Goal: Transaction & Acquisition: Purchase product/service

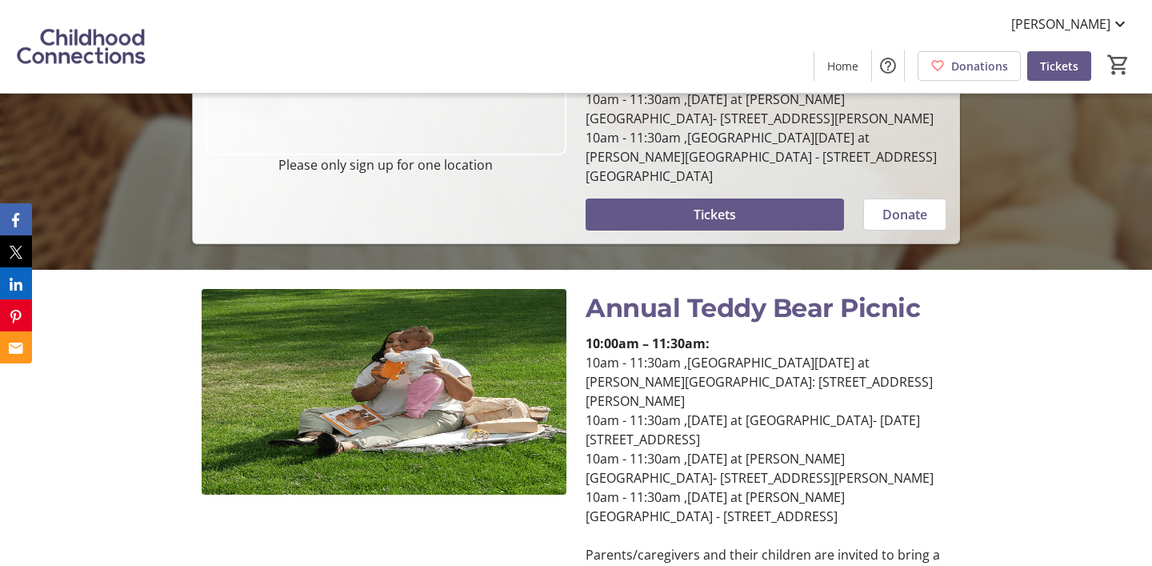
scroll to position [333, 0]
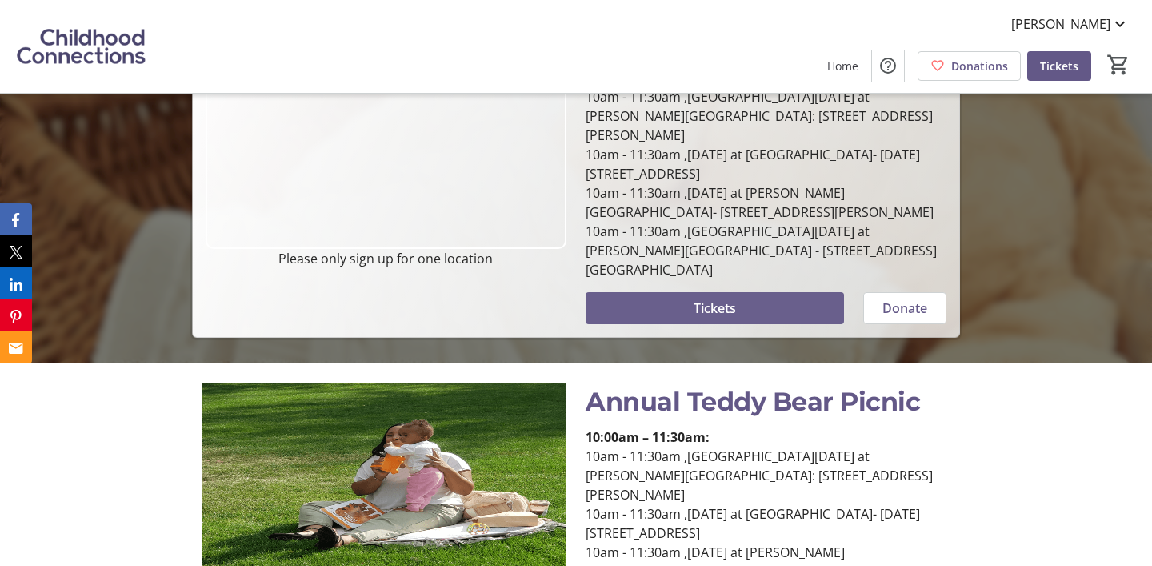
click at [797, 289] on span at bounding box center [715, 308] width 258 height 38
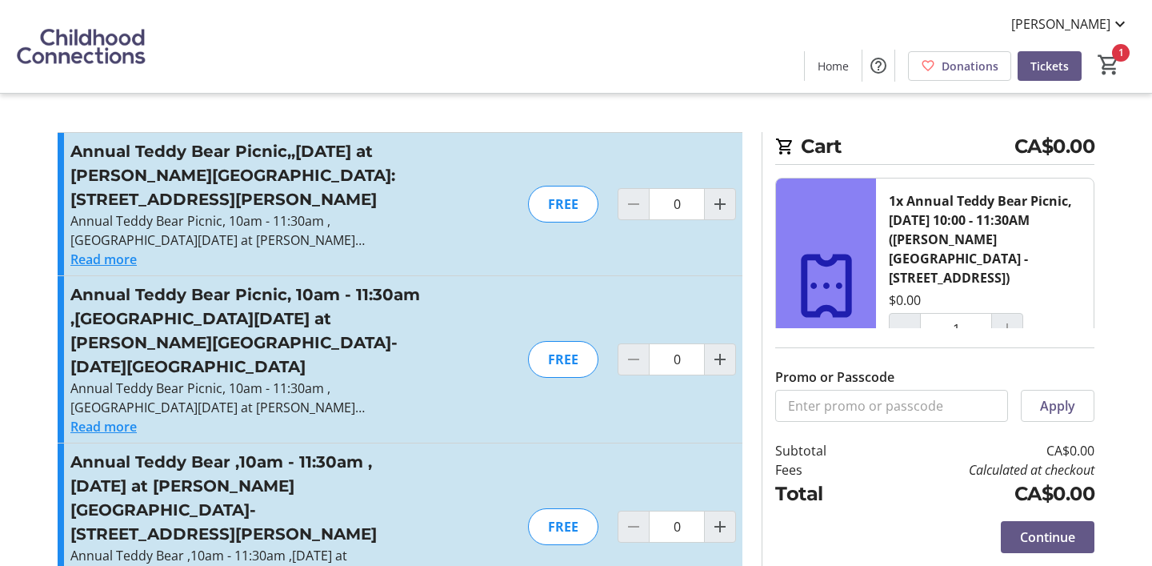
type input "0"
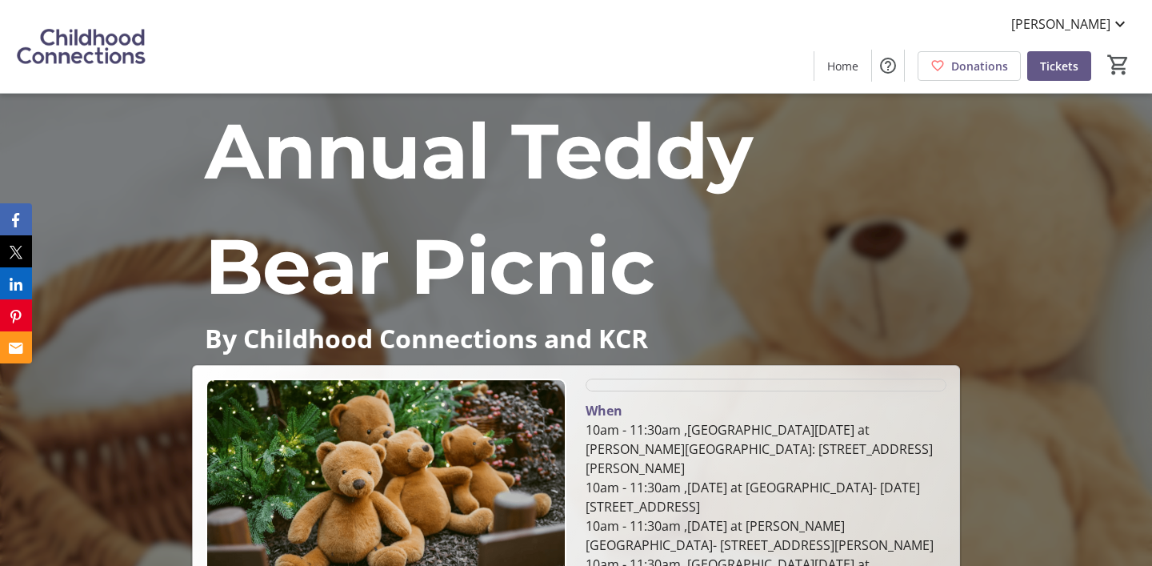
scroll to position [276, 0]
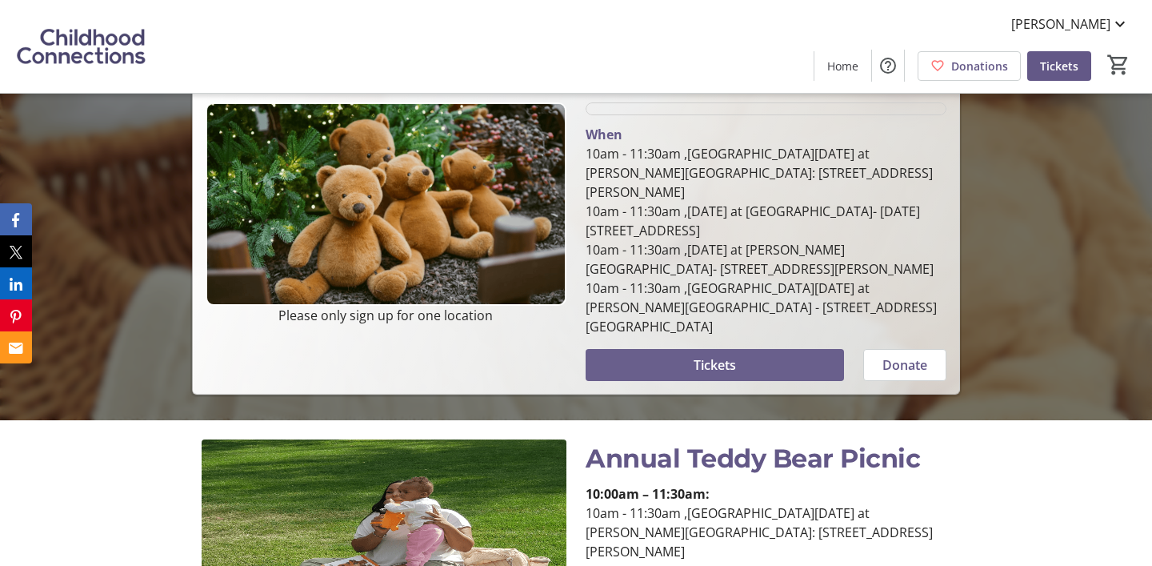
click at [692, 346] on span at bounding box center [715, 365] width 258 height 38
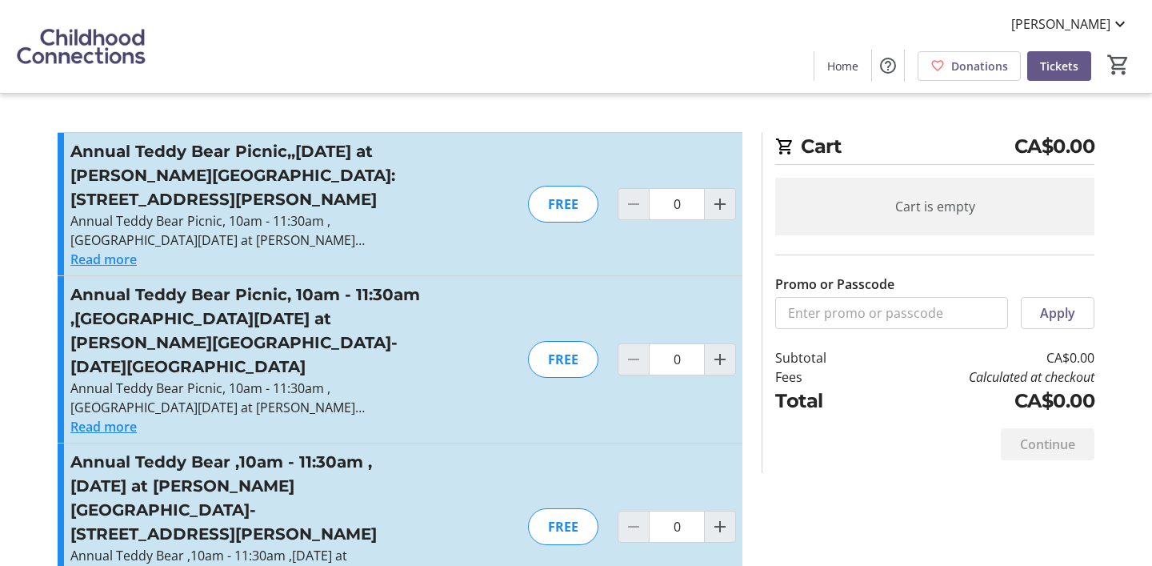
scroll to position [158, 0]
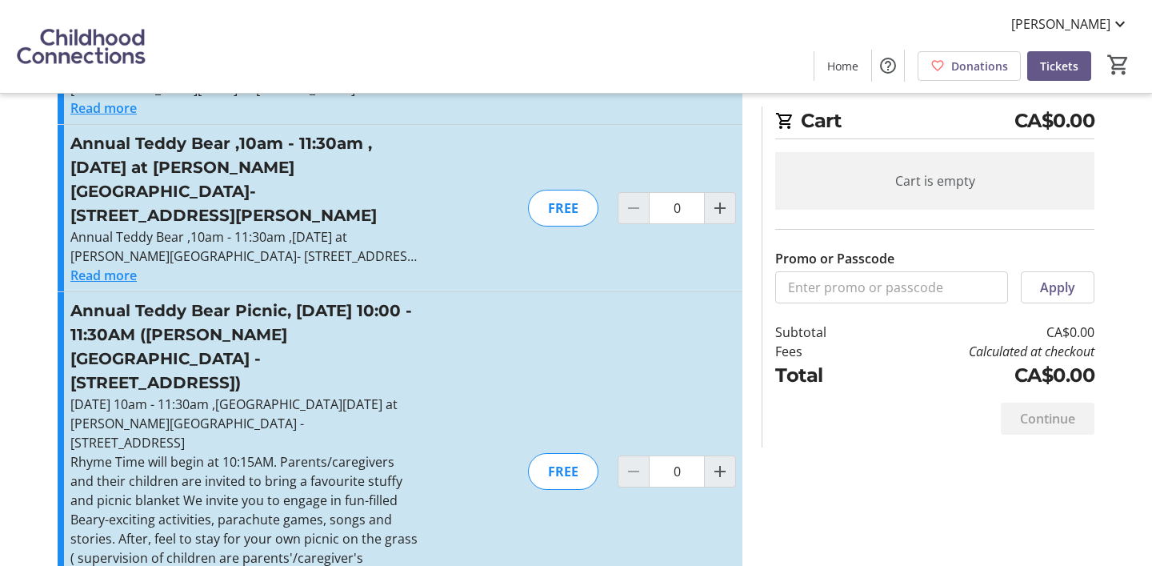
scroll to position [331, 0]
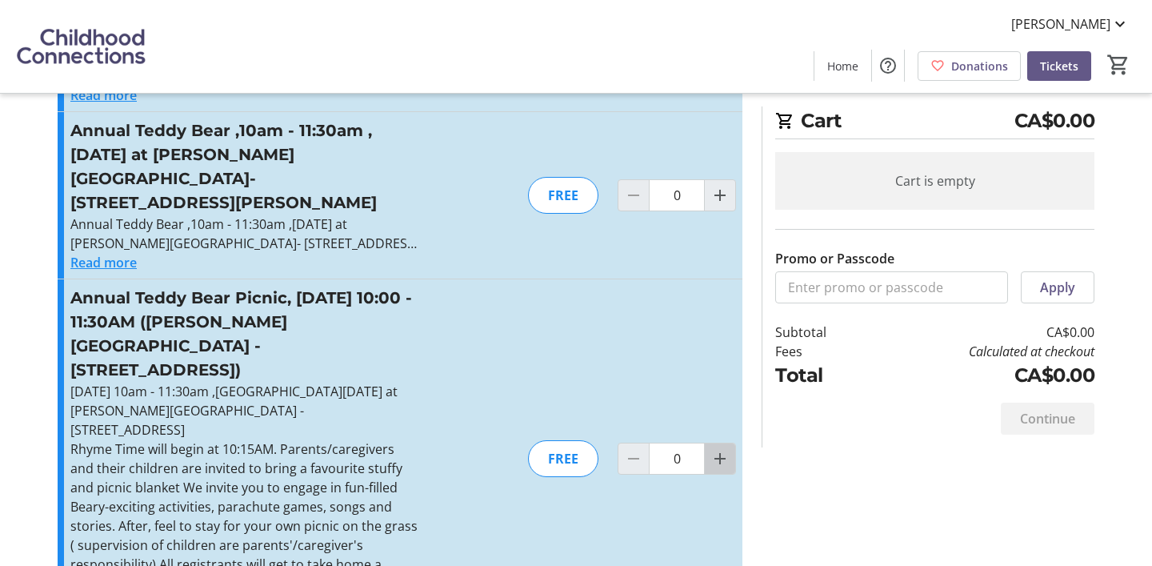
click at [723, 449] on mat-icon "Increment by one" at bounding box center [720, 458] width 19 height 19
type input "1"
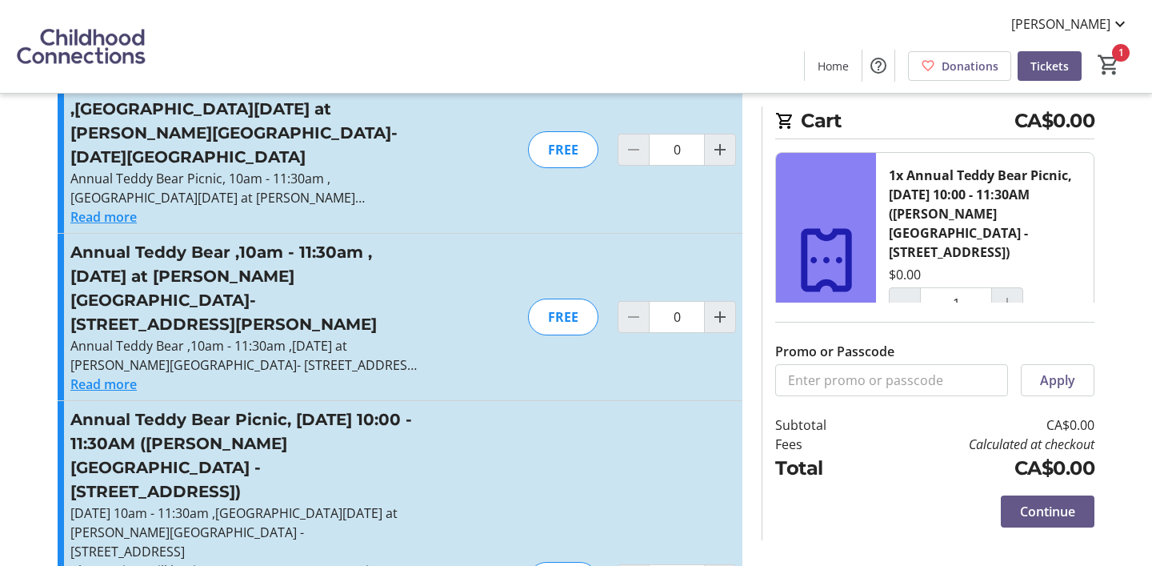
scroll to position [128, 0]
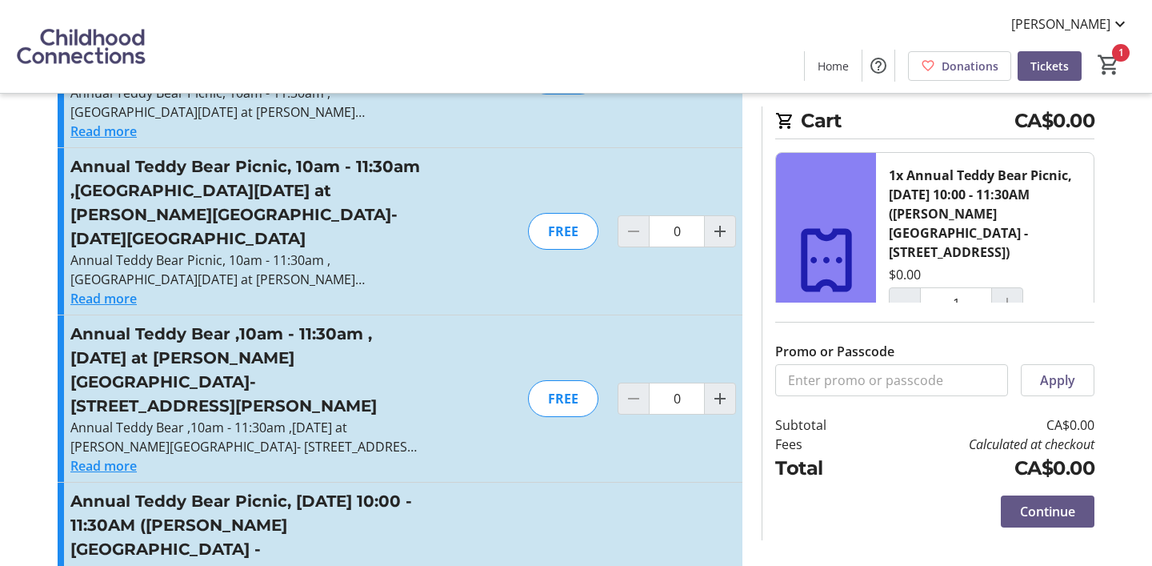
click at [110, 456] on button "Read more" at bounding box center [103, 465] width 66 height 19
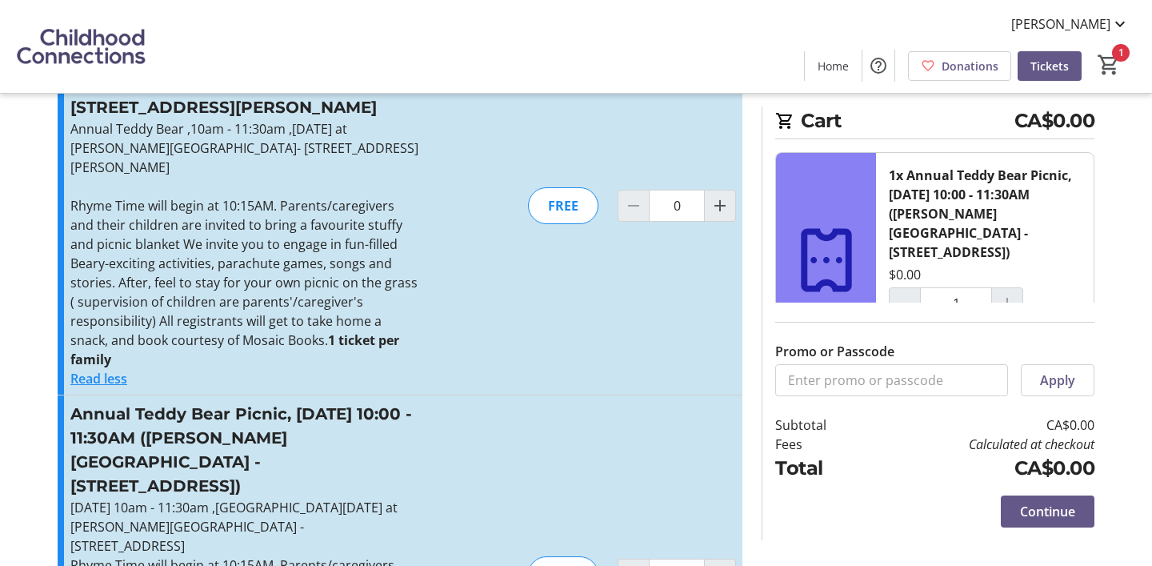
scroll to position [425, 0]
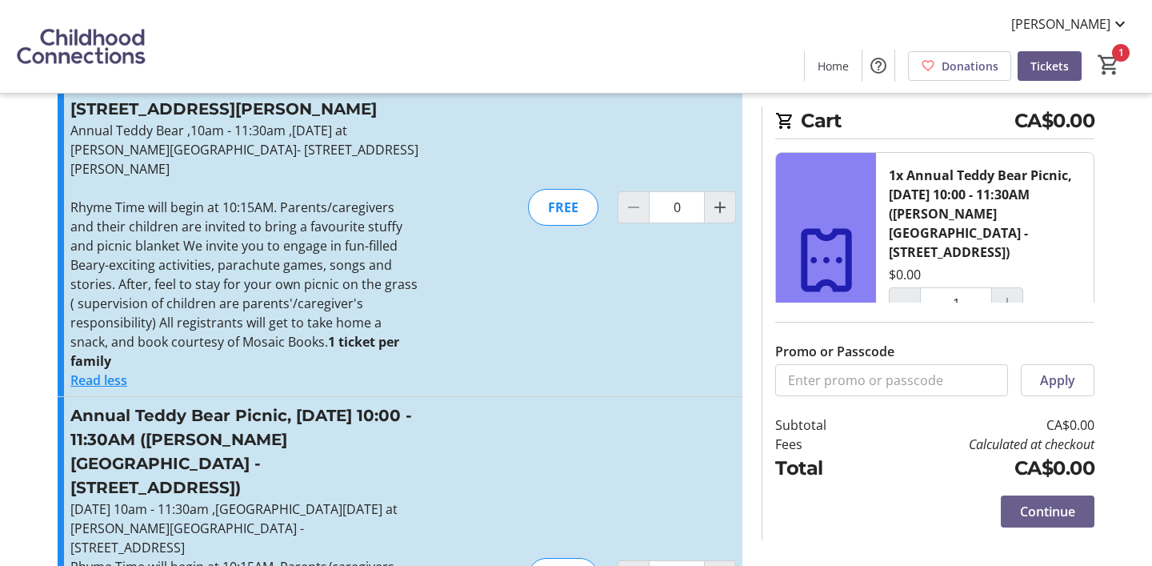
click at [1035, 513] on span "Continue" at bounding box center [1047, 511] width 55 height 19
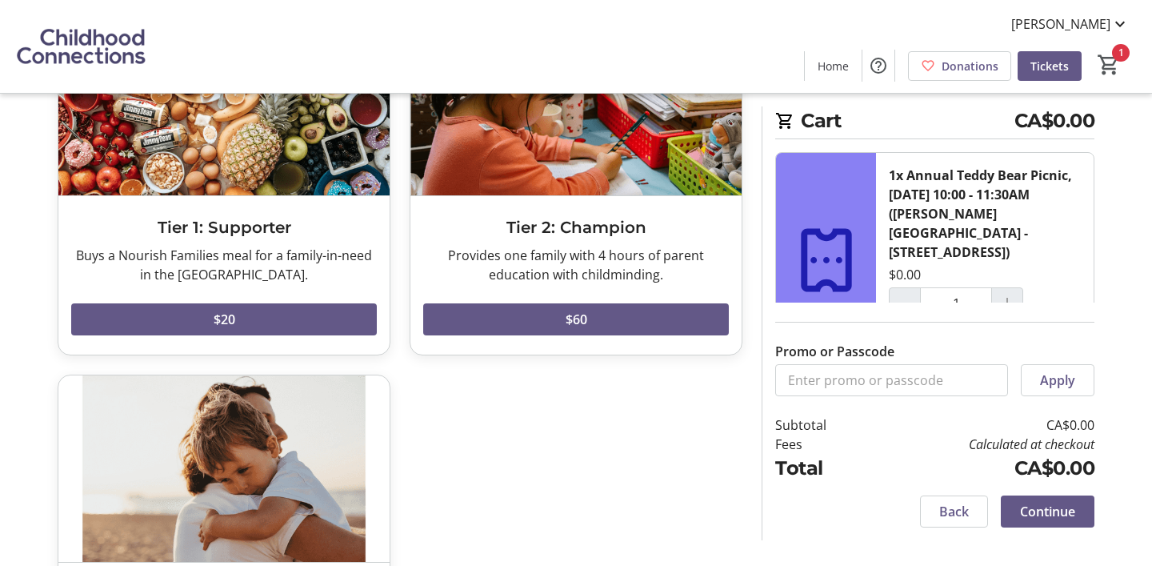
scroll to position [177, 0]
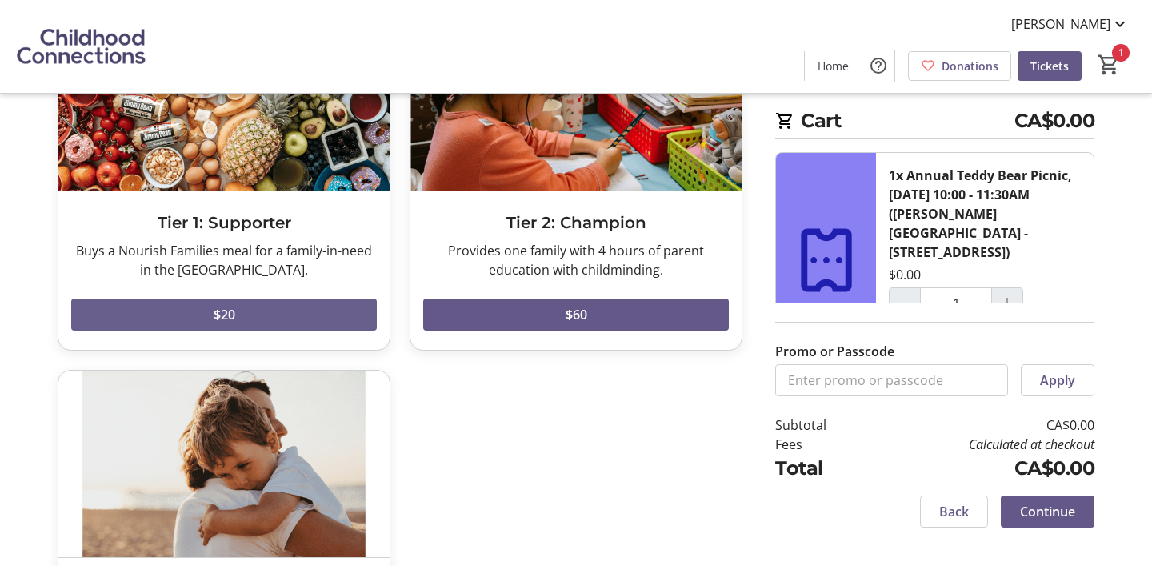
click at [309, 303] on span at bounding box center [224, 314] width 306 height 38
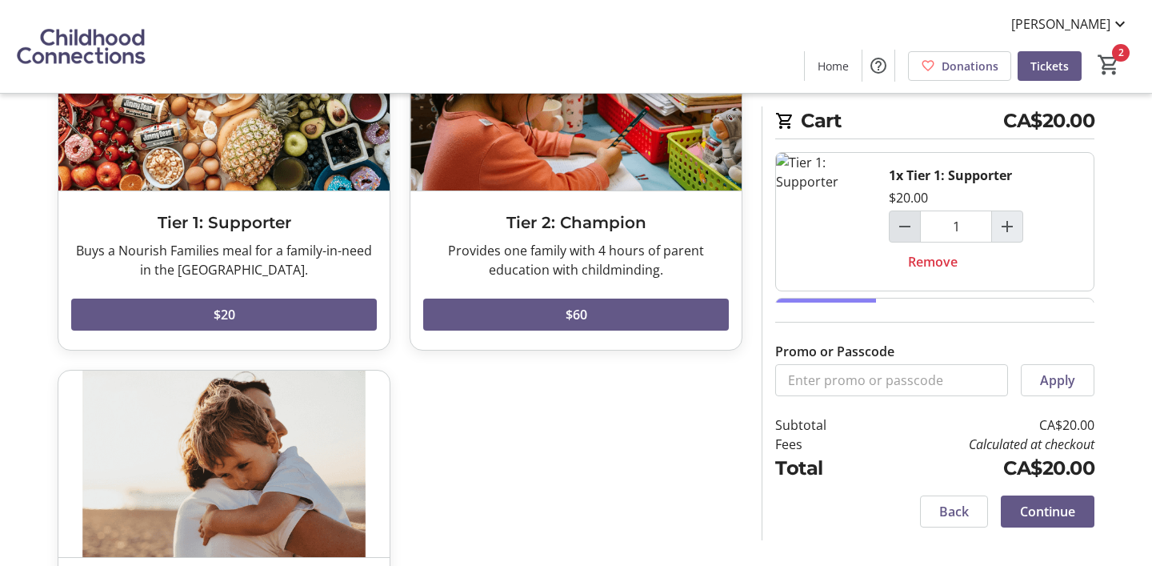
click at [906, 235] on mat-icon "Decrement by one" at bounding box center [904, 226] width 19 height 19
type input "0"
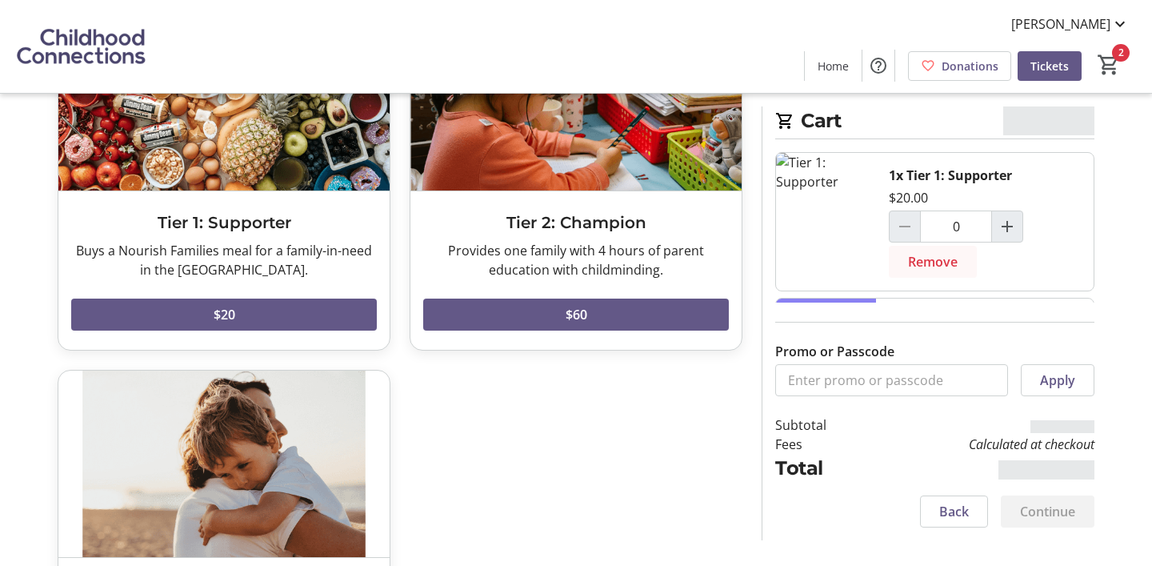
click at [927, 433] on input "1" at bounding box center [956, 449] width 72 height 32
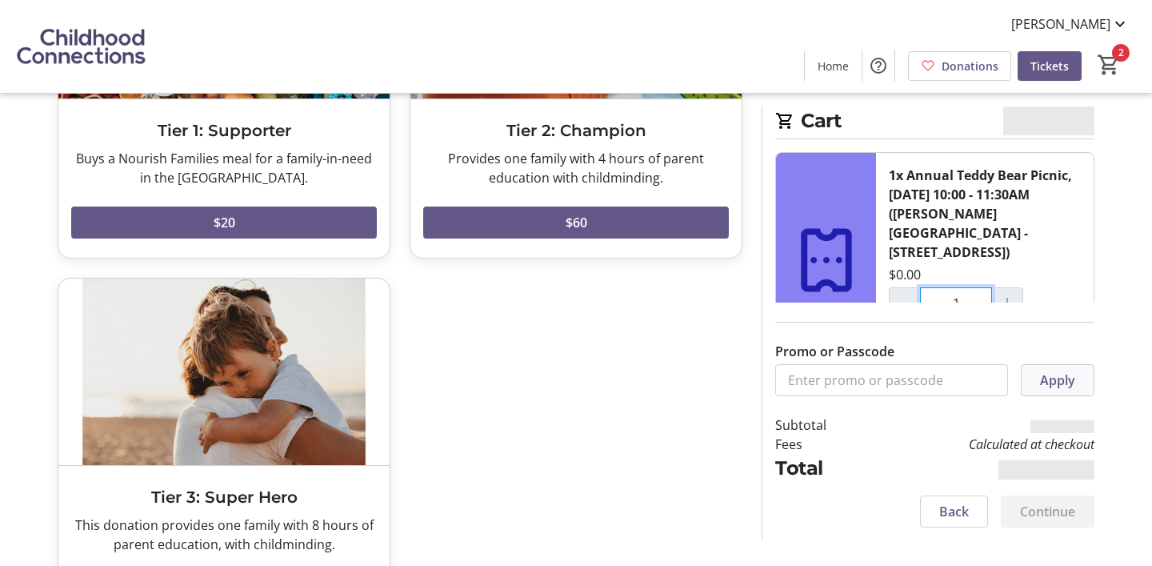
scroll to position [347, 0]
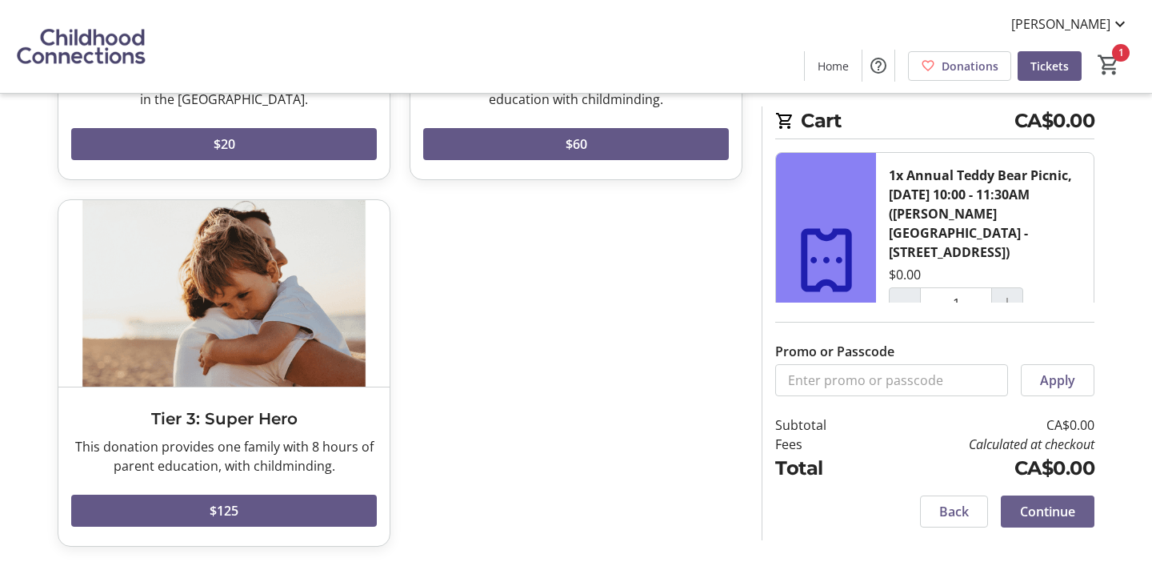
click at [1045, 507] on span "Continue" at bounding box center [1047, 511] width 55 height 19
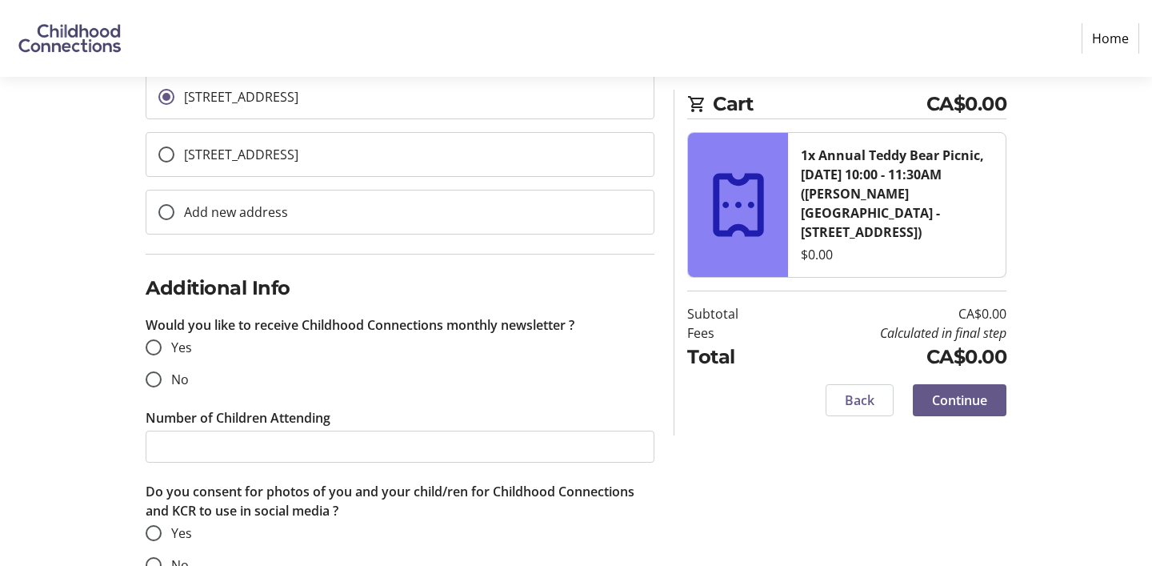
scroll to position [646, 0]
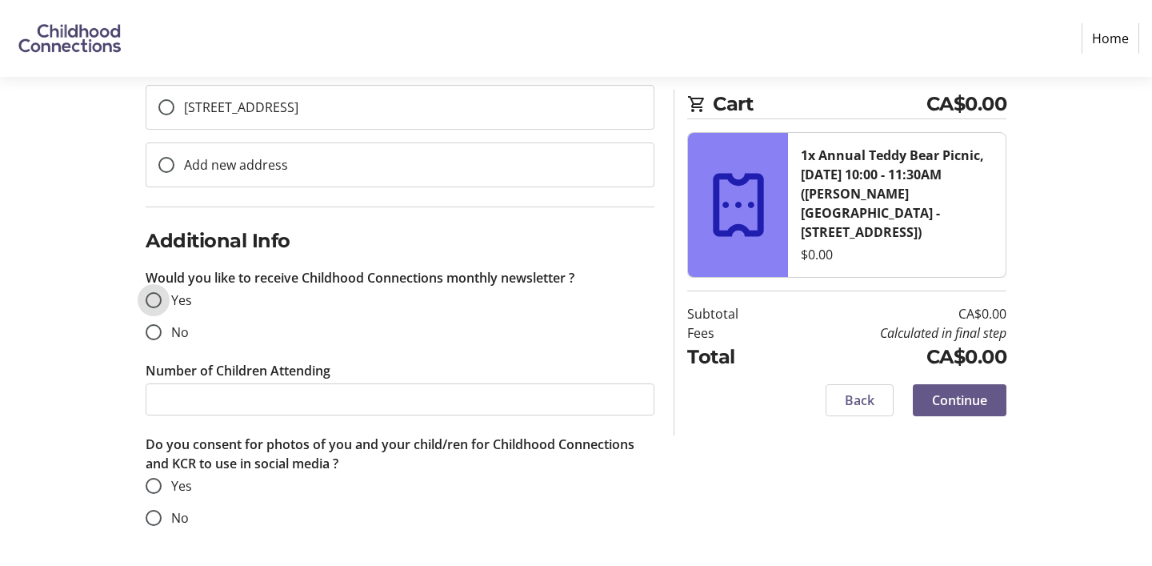
click at [150, 299] on input "Yes" at bounding box center [154, 300] width 16 height 16
radio input "true"
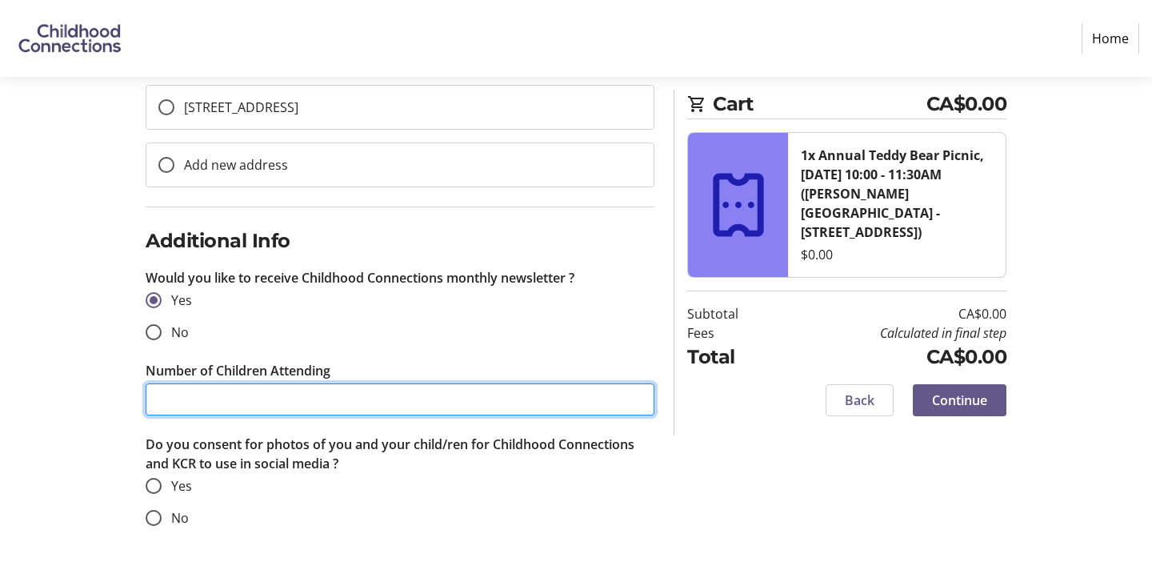
click at [201, 394] on input "Number of Children Attending" at bounding box center [400, 399] width 509 height 32
type input "1"
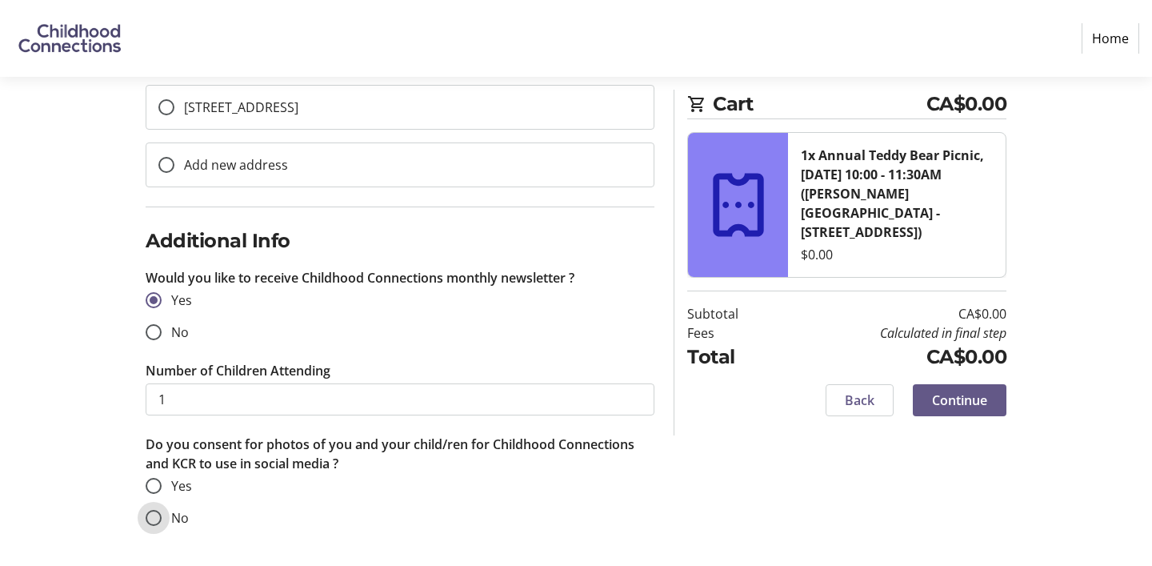
click at [154, 517] on input "No" at bounding box center [154, 518] width 16 height 16
radio input "true"
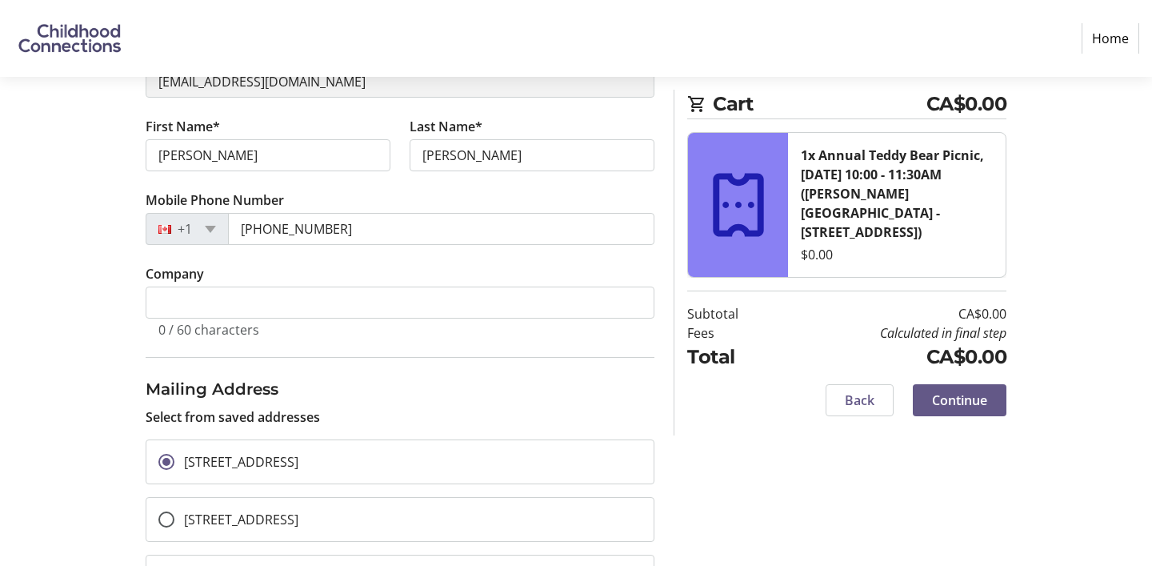
scroll to position [96, 0]
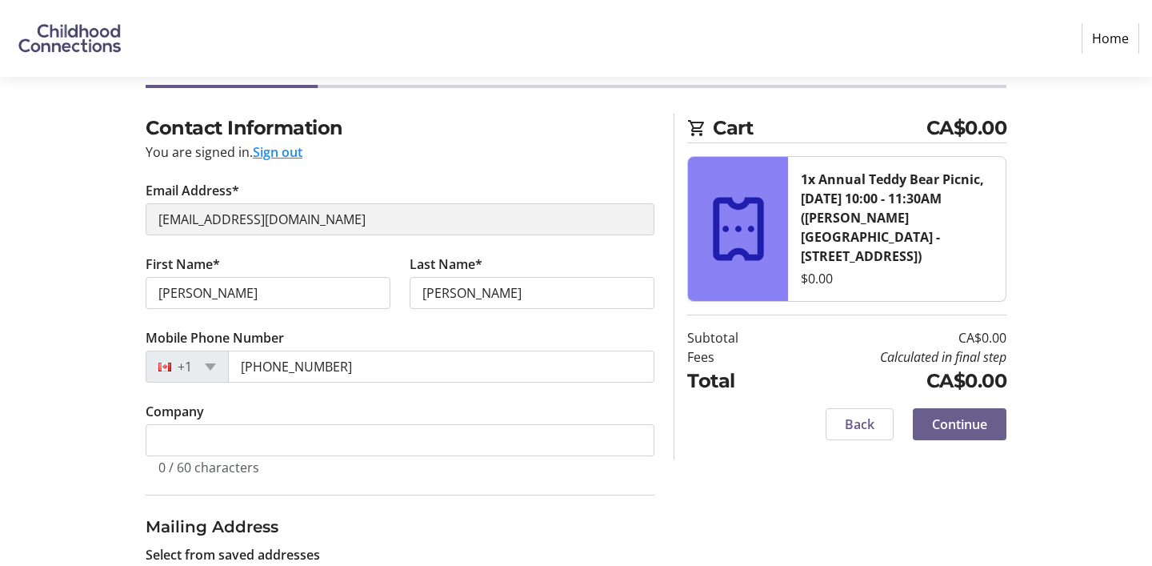
click at [948, 415] on span "Continue" at bounding box center [959, 424] width 55 height 19
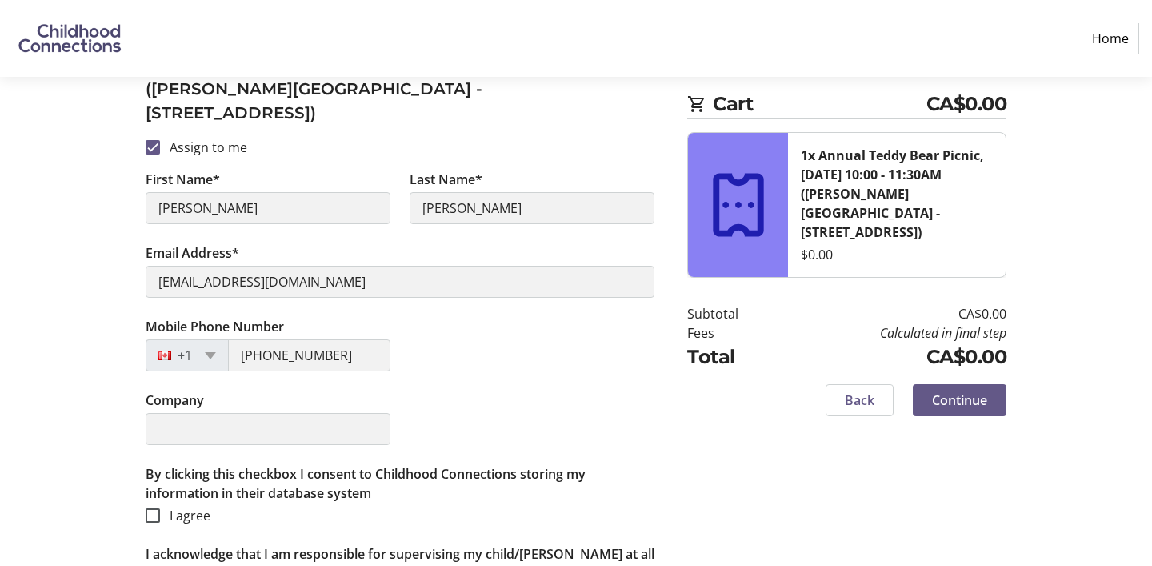
scroll to position [448, 0]
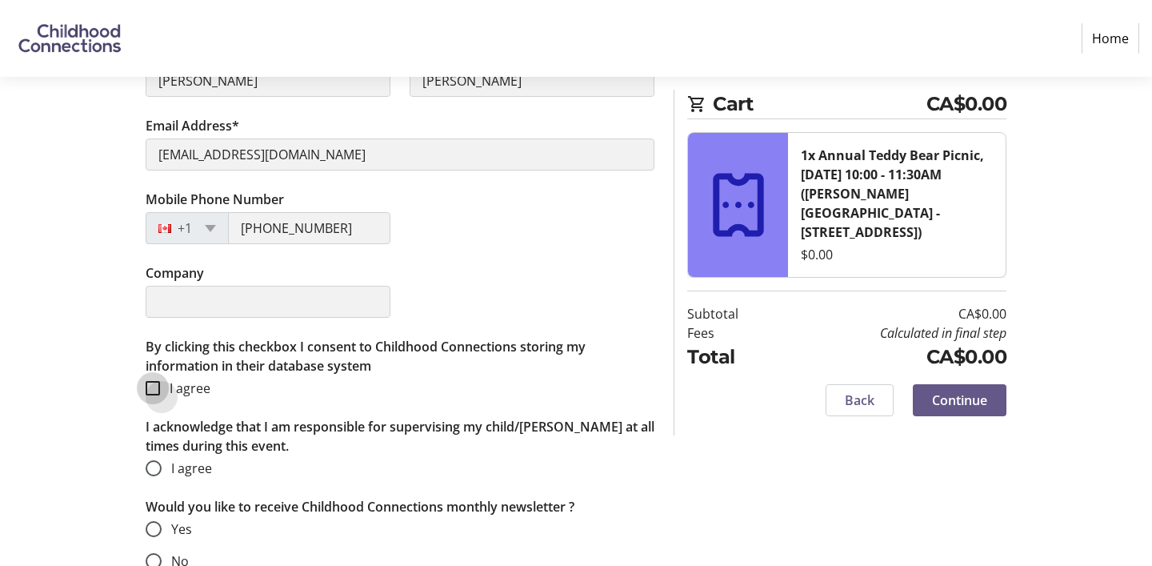
click at [151, 381] on input "I agree" at bounding box center [153, 388] width 14 height 14
checkbox input "true"
click at [153, 460] on input "I agree" at bounding box center [154, 468] width 16 height 16
radio input "true"
click at [153, 510] on div at bounding box center [153, 529] width 38 height 38
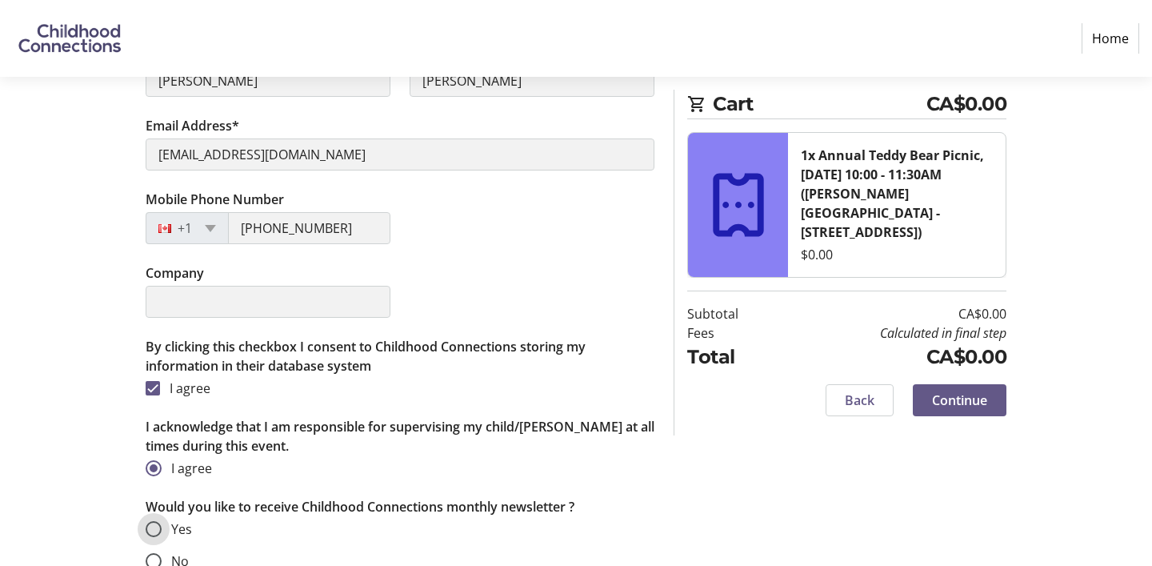
radio input "true"
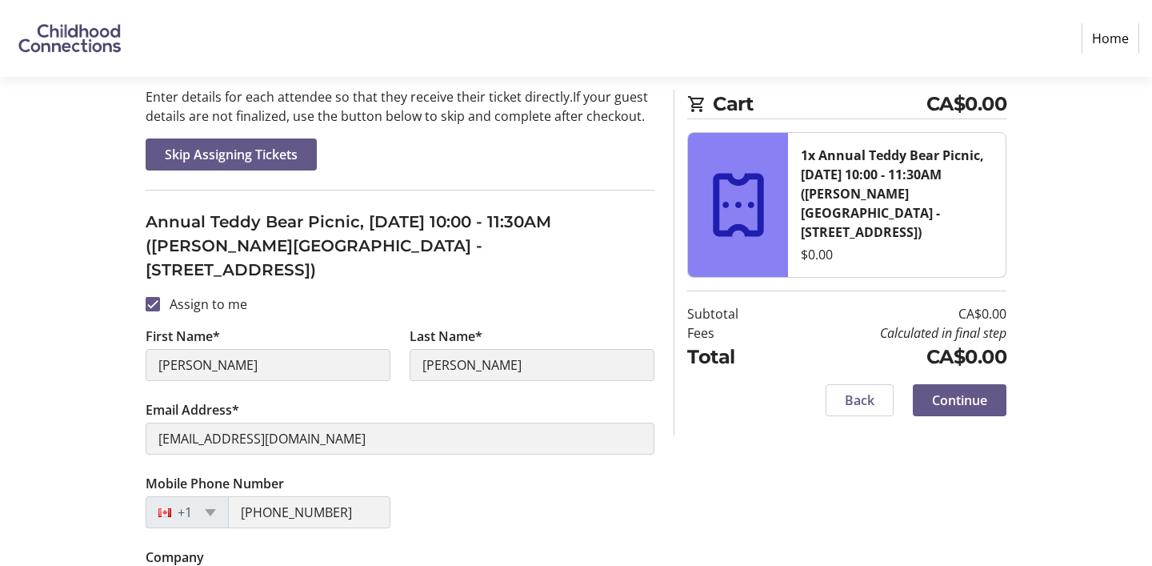
scroll to position [233, 0]
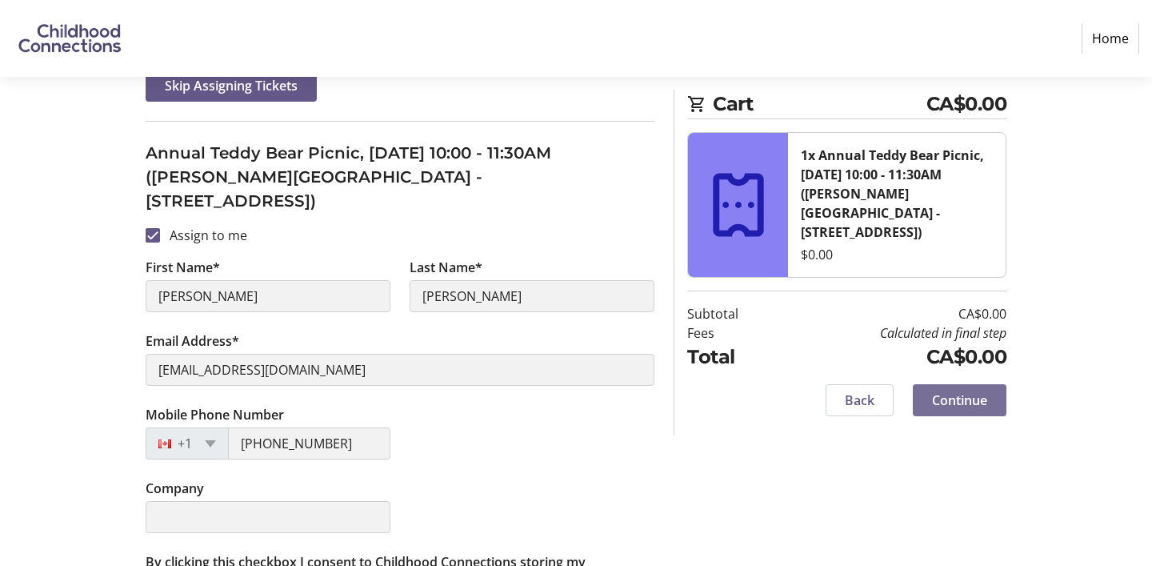
click at [960, 391] on span "Continue" at bounding box center [959, 400] width 55 height 19
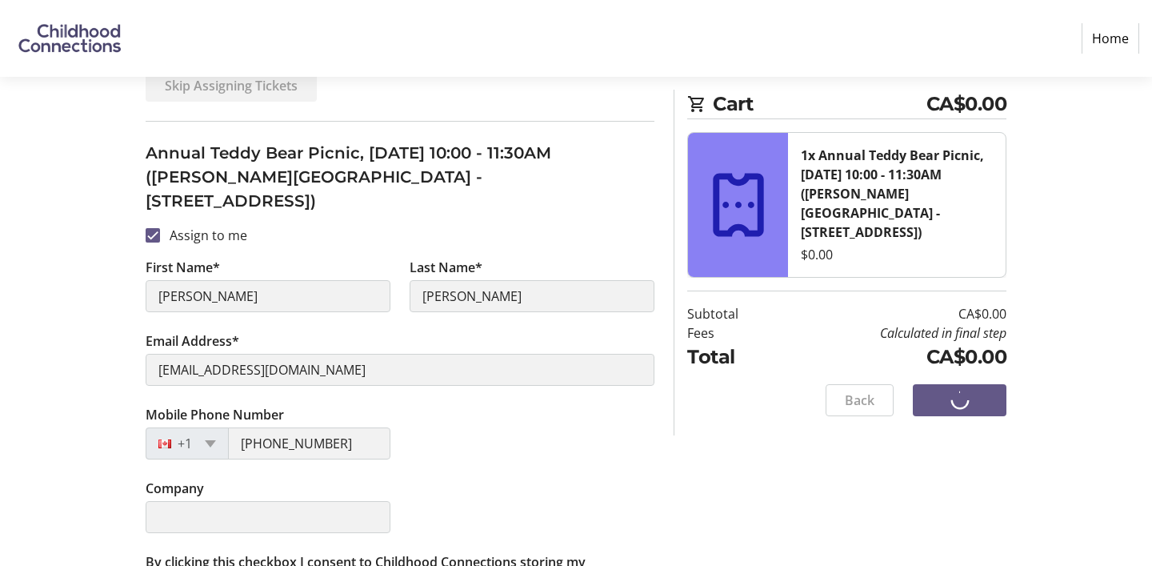
scroll to position [9, 0]
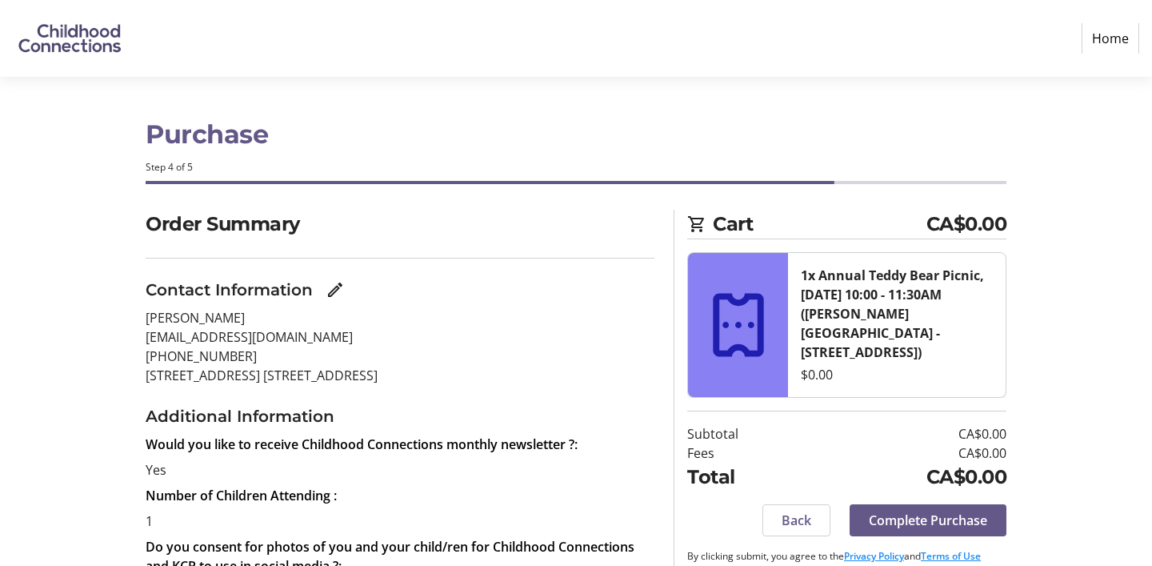
scroll to position [54, 0]
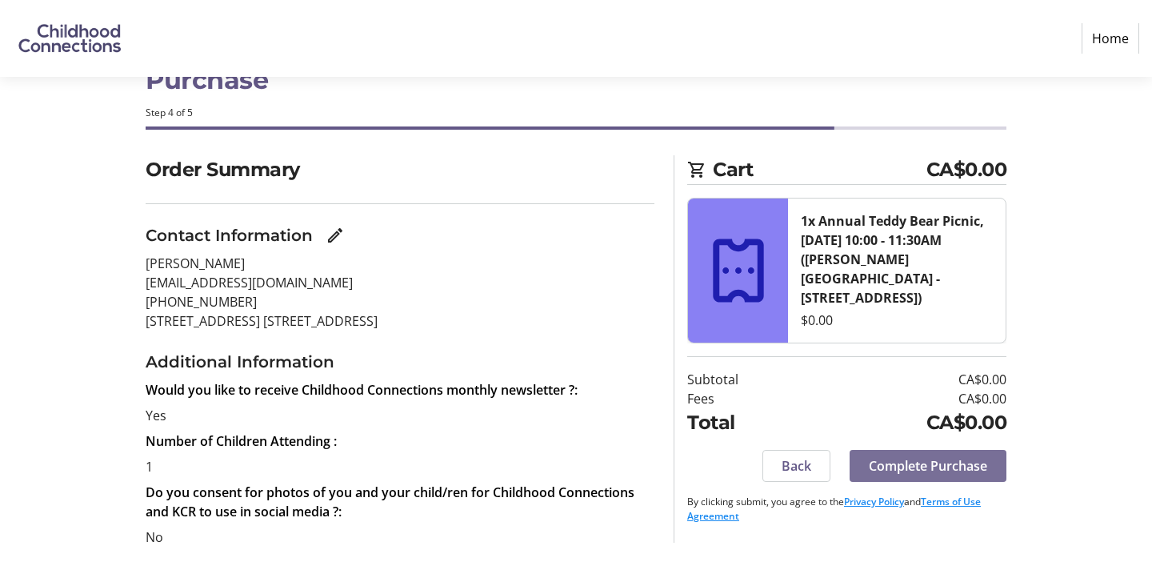
click at [973, 456] on span "Complete Purchase" at bounding box center [928, 465] width 118 height 19
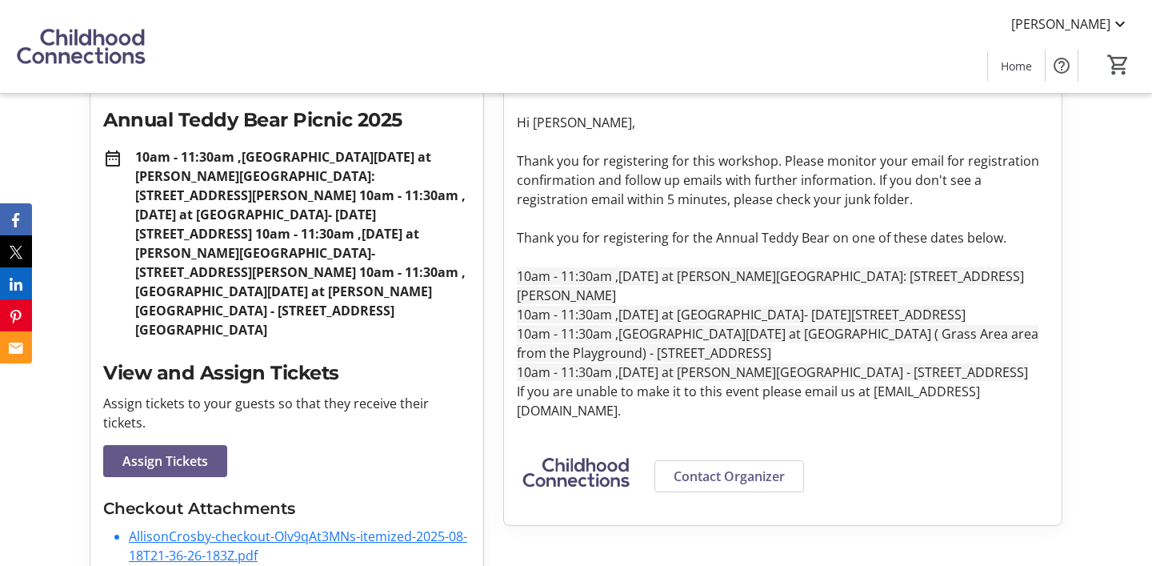
scroll to position [5, 0]
